Goal: Task Accomplishment & Management: Use online tool/utility

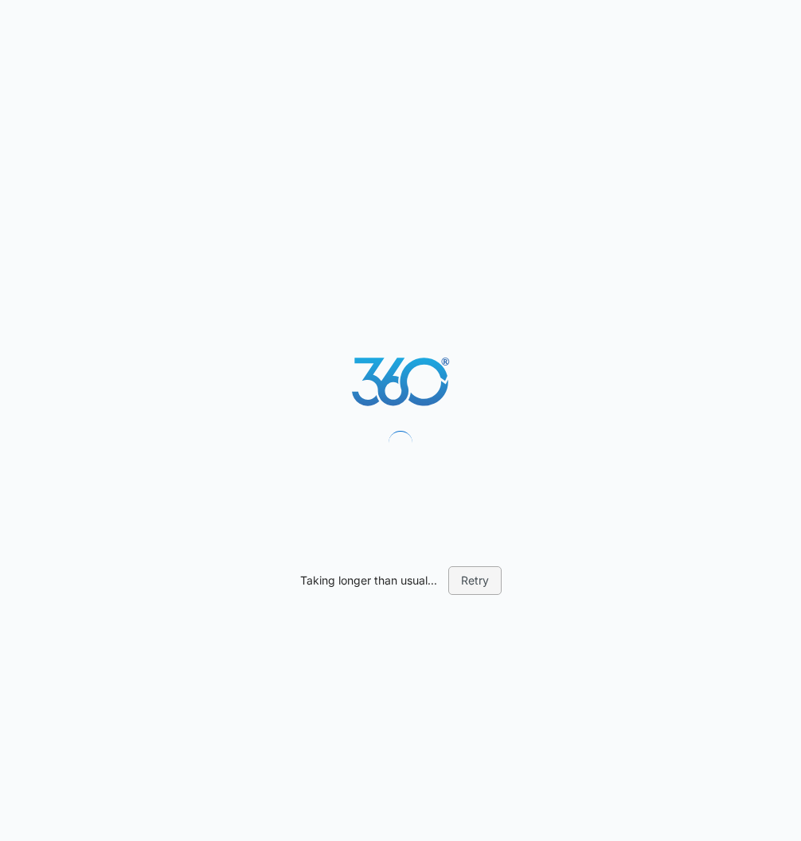
click at [471, 580] on button "Retry" at bounding box center [474, 580] width 53 height 29
click at [464, 584] on button "Retry" at bounding box center [474, 580] width 53 height 29
click at [471, 567] on button "Retry" at bounding box center [474, 580] width 53 height 29
click at [493, 594] on button "Retry" at bounding box center [474, 580] width 53 height 29
click at [480, 579] on button "Retry" at bounding box center [474, 580] width 53 height 29
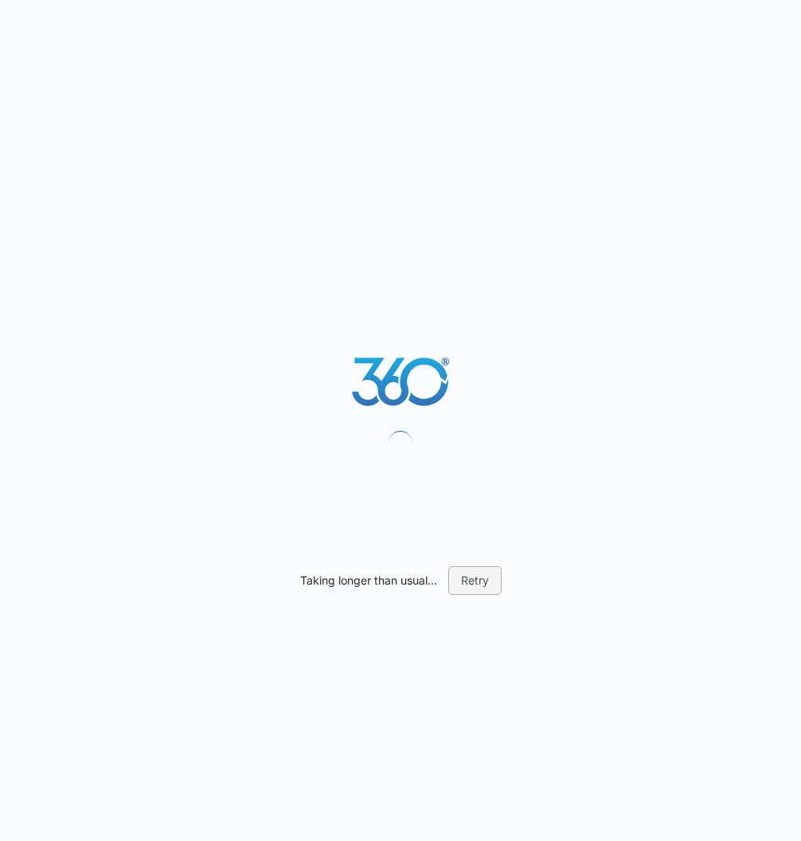
click at [464, 585] on button "Retry" at bounding box center [474, 580] width 53 height 29
